Goal: Information Seeking & Learning: Learn about a topic

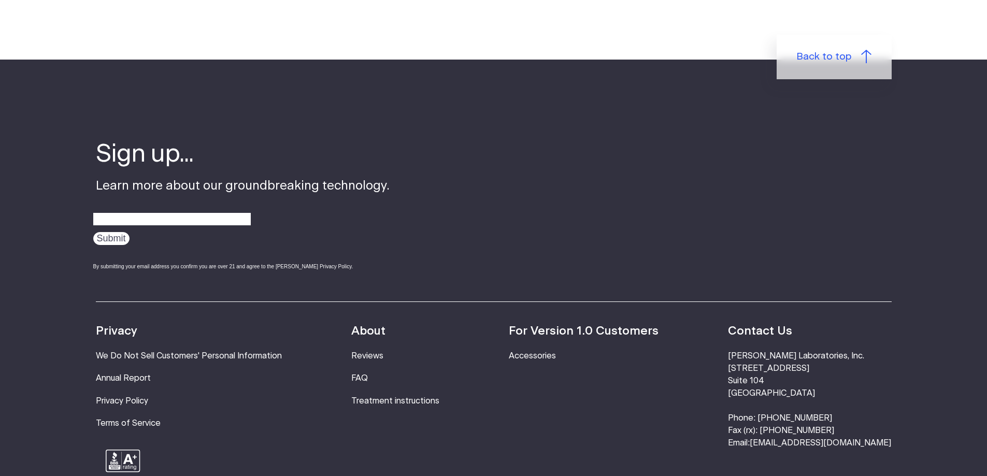
scroll to position [3432, 0]
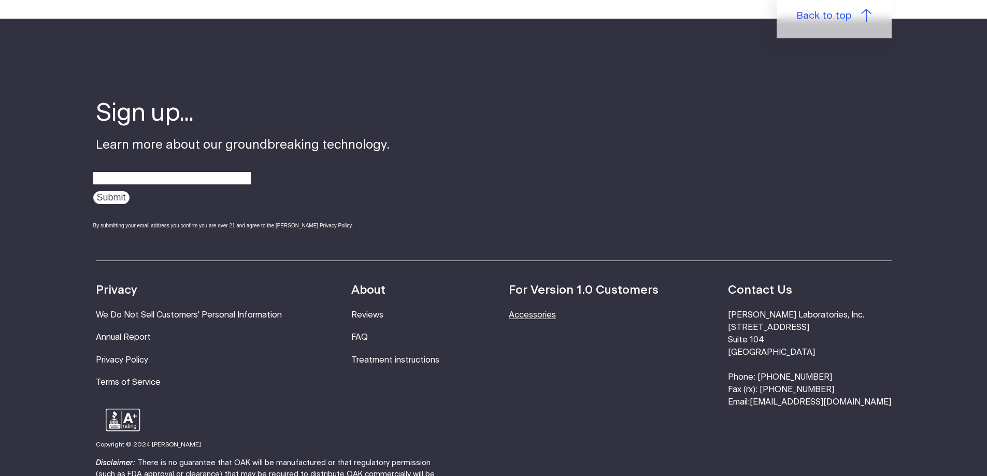
click at [556, 311] on link "Accessories" at bounding box center [532, 315] width 47 height 8
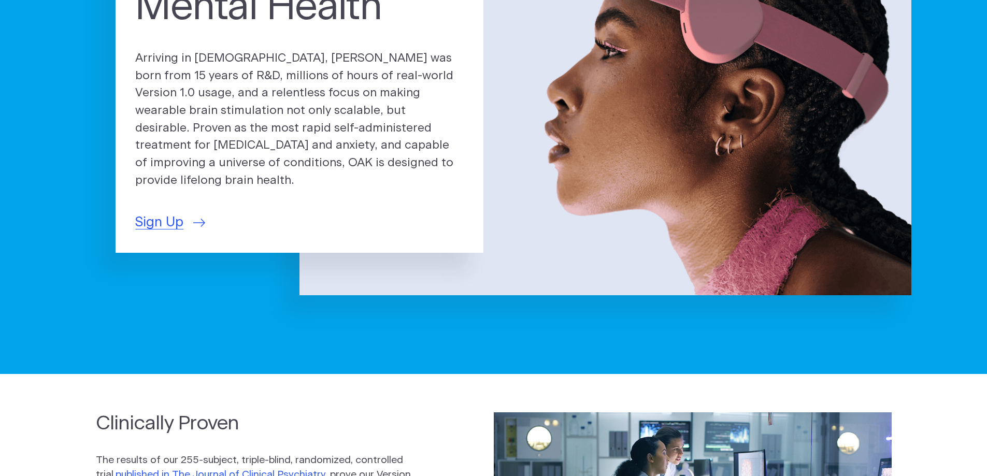
scroll to position [484, 0]
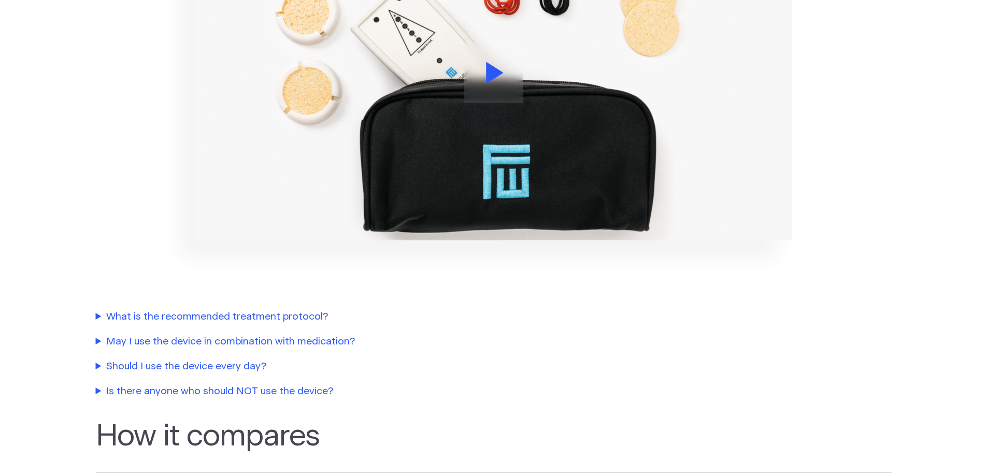
scroll to position [1572, 0]
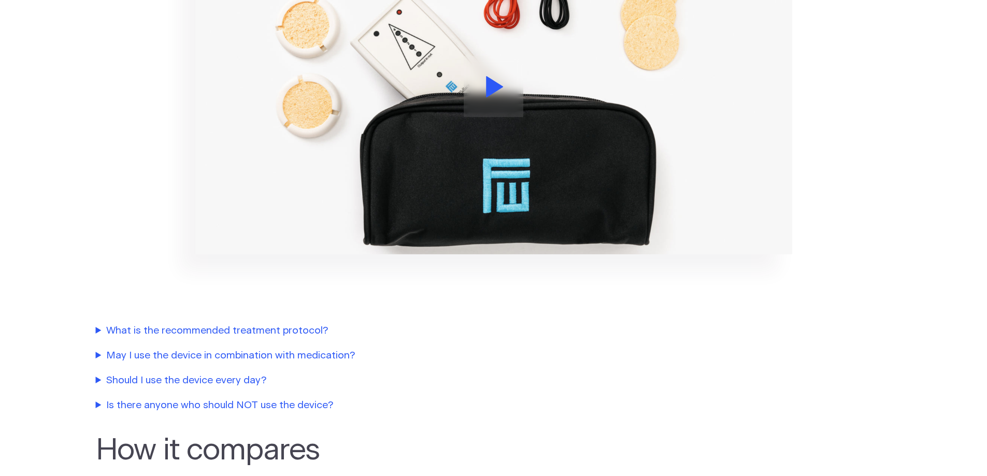
drag, startPoint x: 499, startPoint y: 316, endPoint x: 495, endPoint y: 321, distance: 6.6
click at [495, 349] on summary "May I use the device in combination with medication?" at bounding box center [332, 356] width 472 height 15
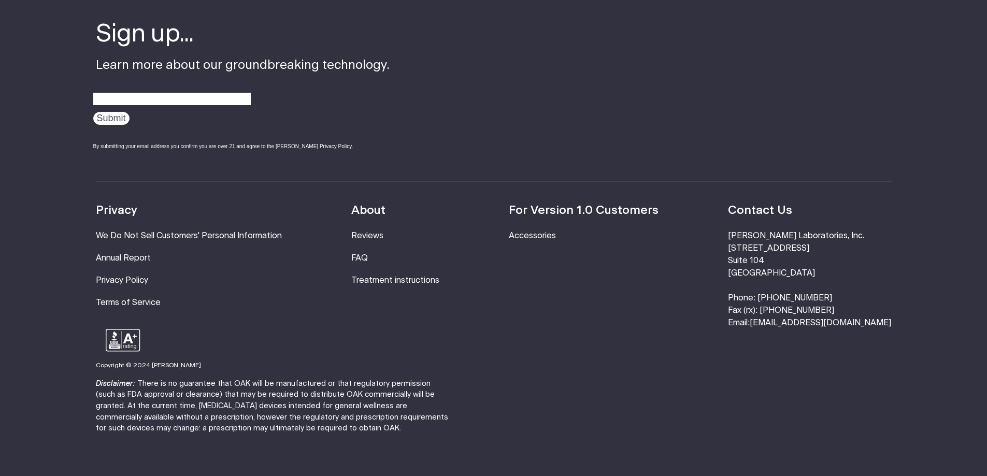
scroll to position [2901, 0]
